Goal: Information Seeking & Learning: Learn about a topic

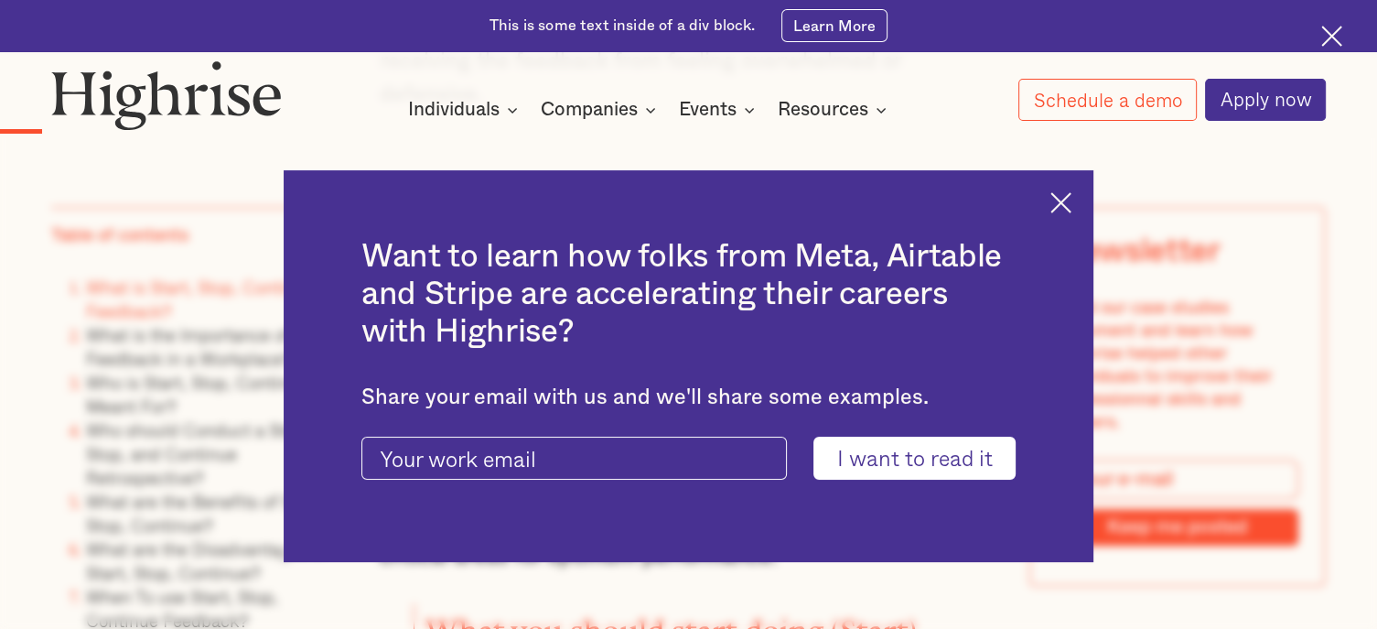
scroll to position [1777, 0]
click at [1070, 202] on img at bounding box center [1061, 202] width 21 height 21
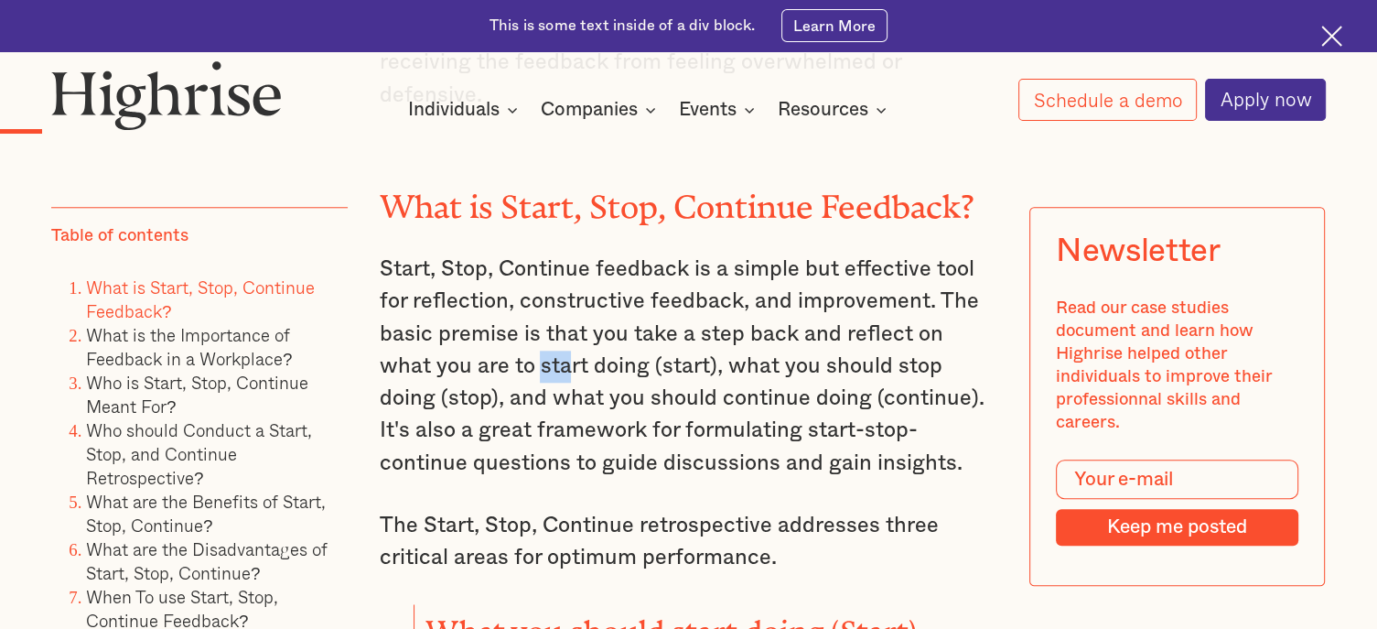
drag, startPoint x: 479, startPoint y: 359, endPoint x: 513, endPoint y: 359, distance: 34.8
click at [513, 359] on p "Start, Stop, Continue feedback is a simple but effective tool for reflection, c…" at bounding box center [688, 367] width 619 height 226
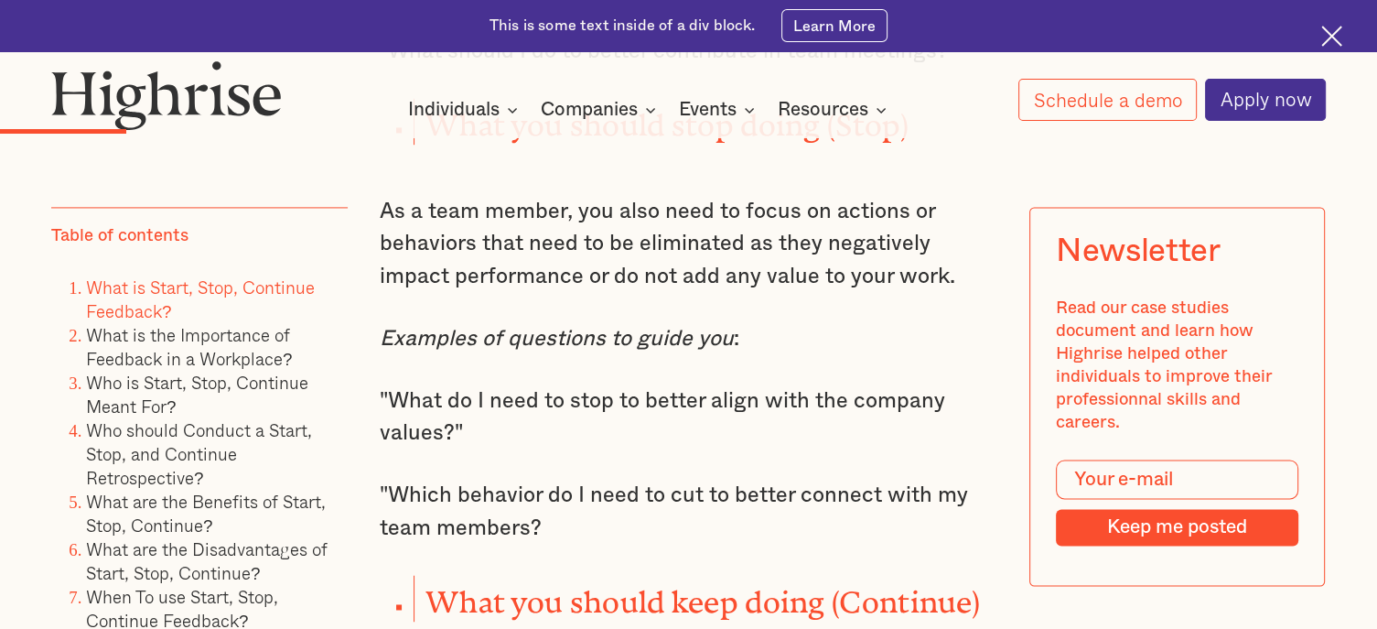
scroll to position [2634, 0]
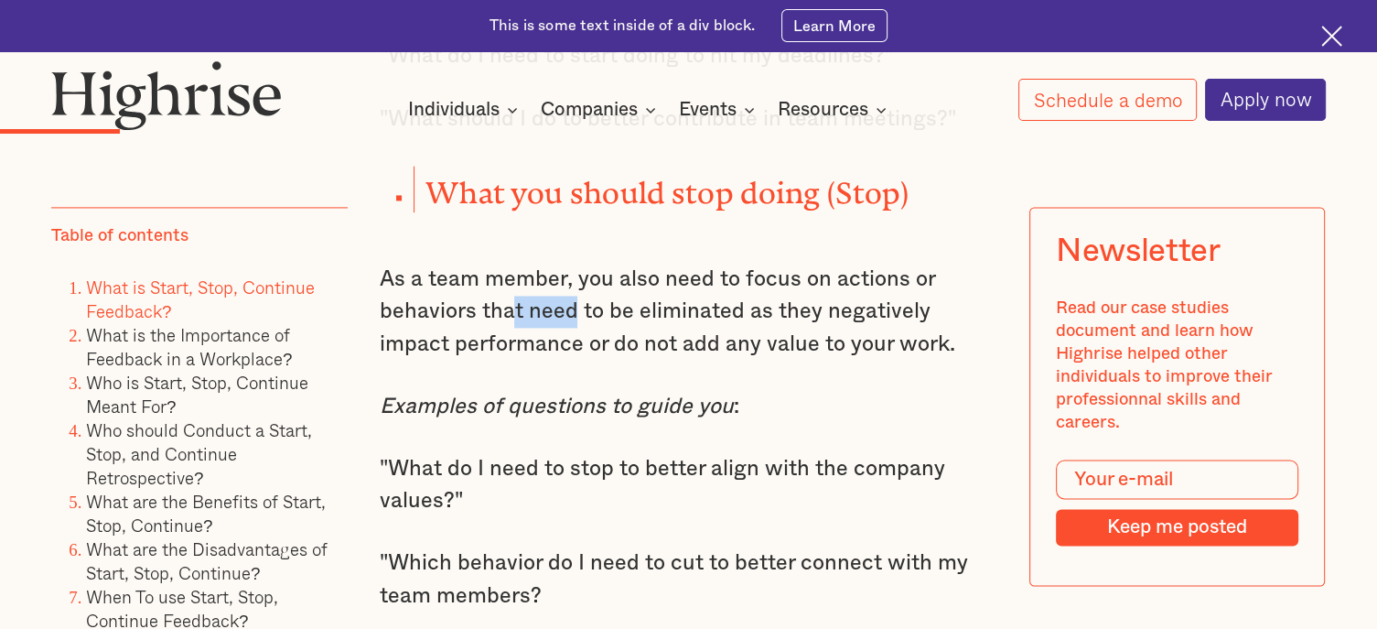
drag, startPoint x: 506, startPoint y: 295, endPoint x: 574, endPoint y: 286, distance: 68.2
click at [574, 286] on p "As a team member, you also need to focus on actions or behaviors that need to b…" at bounding box center [688, 312] width 619 height 97
drag, startPoint x: 635, startPoint y: 286, endPoint x: 627, endPoint y: 301, distance: 17.6
click at [627, 301] on p "As a team member, you also need to focus on actions or behaviors that need to b…" at bounding box center [688, 312] width 619 height 97
drag, startPoint x: 415, startPoint y: 310, endPoint x: 602, endPoint y: 328, distance: 187.5
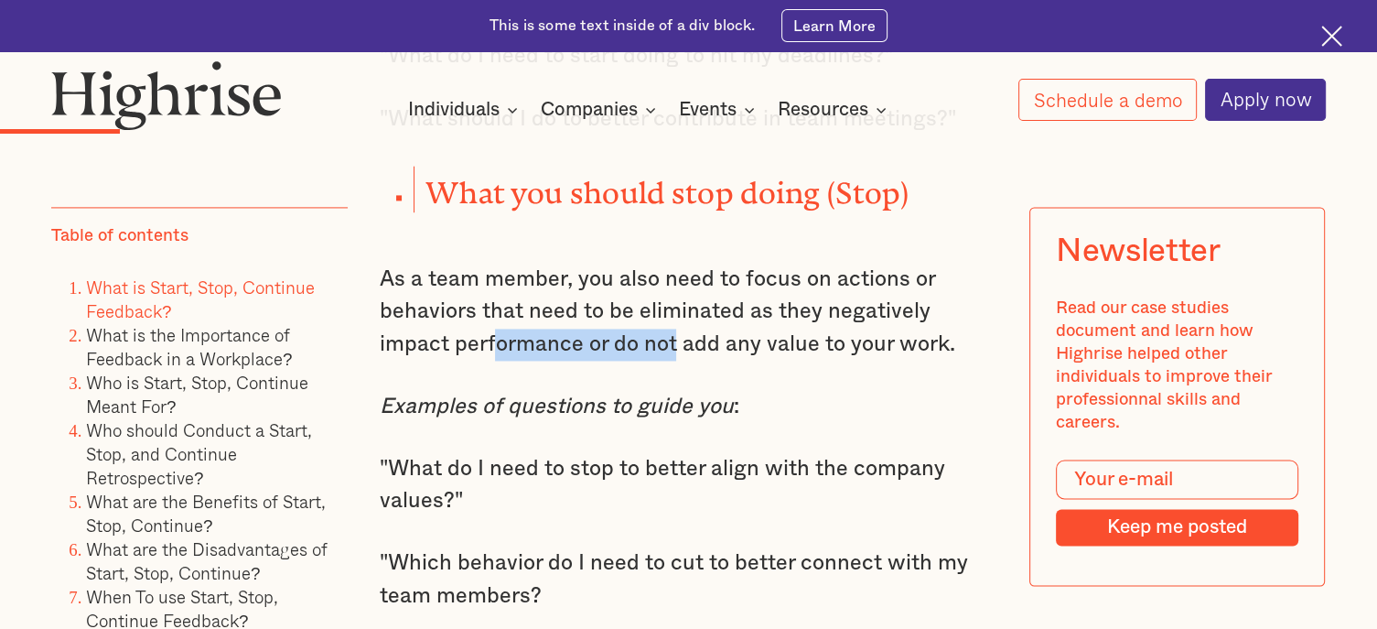
click at [602, 328] on p "As a team member, you also need to focus on actions or behaviors that need to b…" at bounding box center [688, 312] width 619 height 97
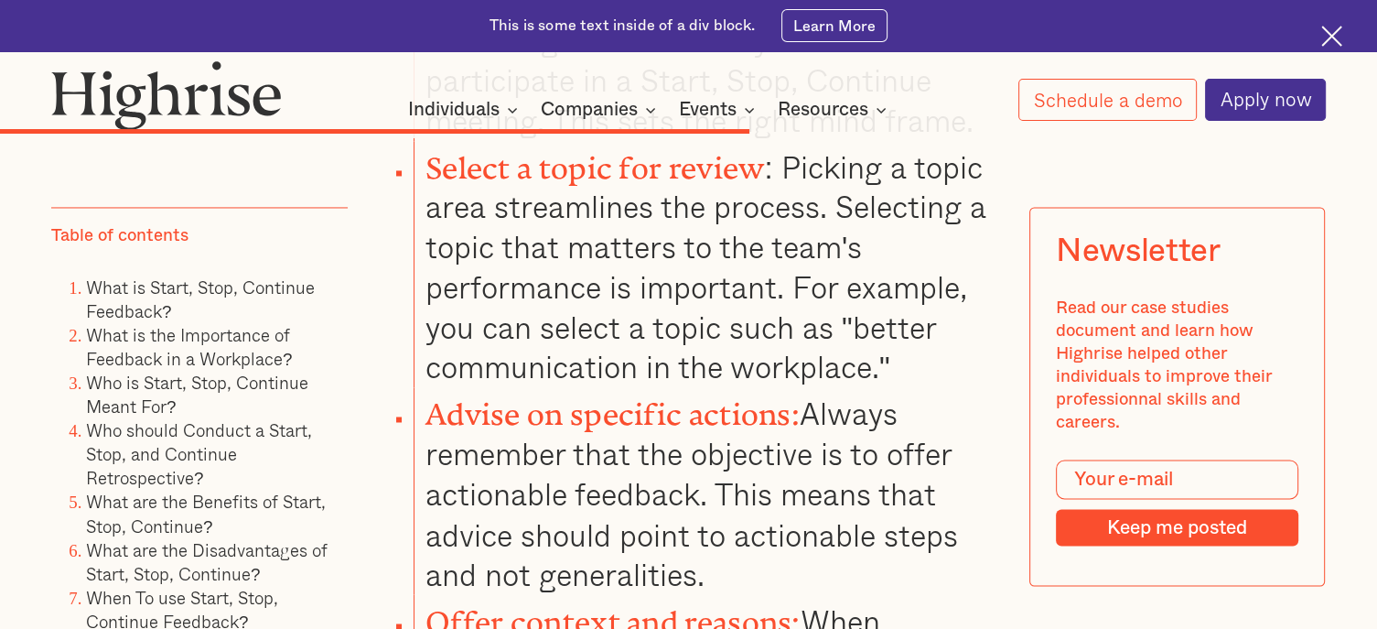
scroll to position [9816, 0]
